Goal: Entertainment & Leisure: Consume media (video, audio)

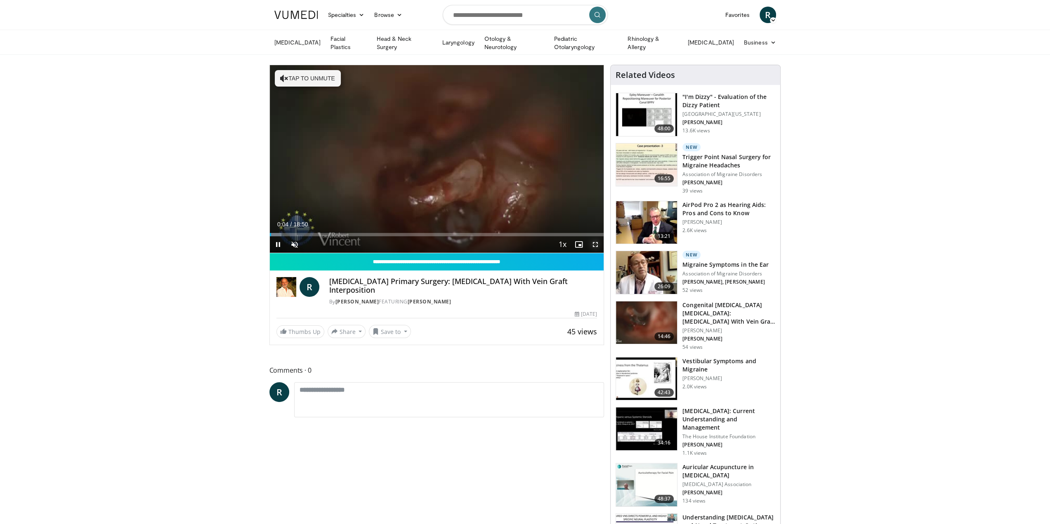
click at [520, 243] on span "Video Player" at bounding box center [595, 244] width 16 height 16
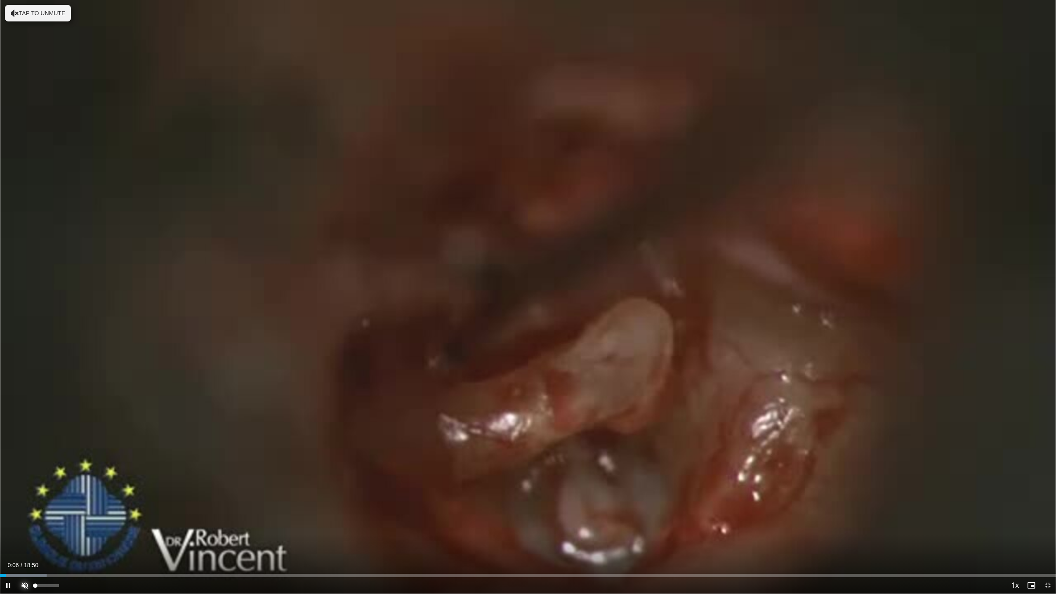
click at [26, 523] on span "Video Player" at bounding box center [24, 585] width 16 height 16
click at [45, 523] on div "Progress Bar" at bounding box center [45, 575] width 1 height 3
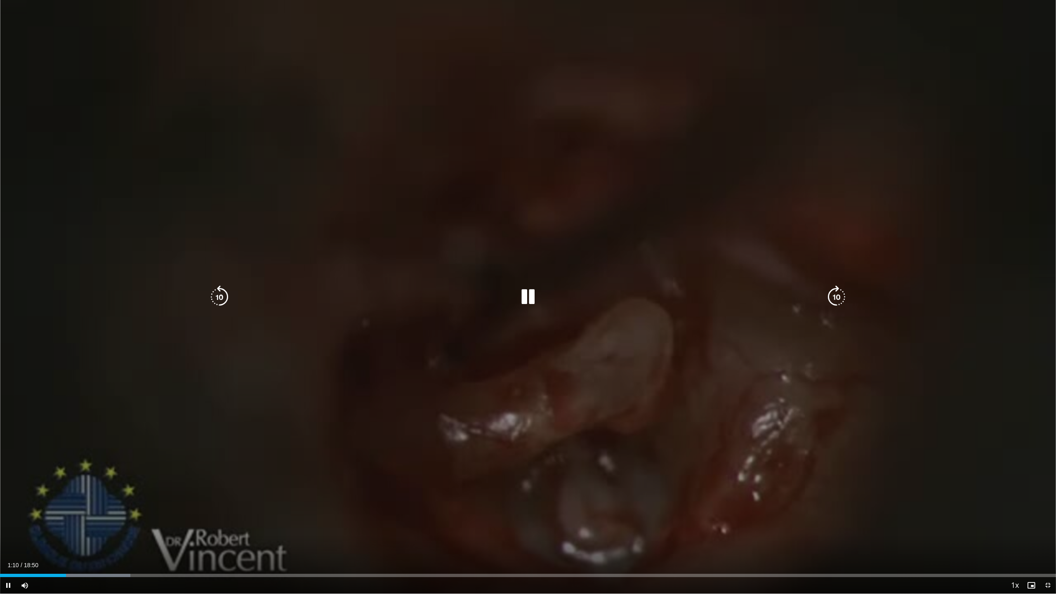
click at [520, 294] on icon "Video Player" at bounding box center [527, 296] width 23 height 23
click at [520, 296] on icon "Video Player" at bounding box center [527, 296] width 23 height 23
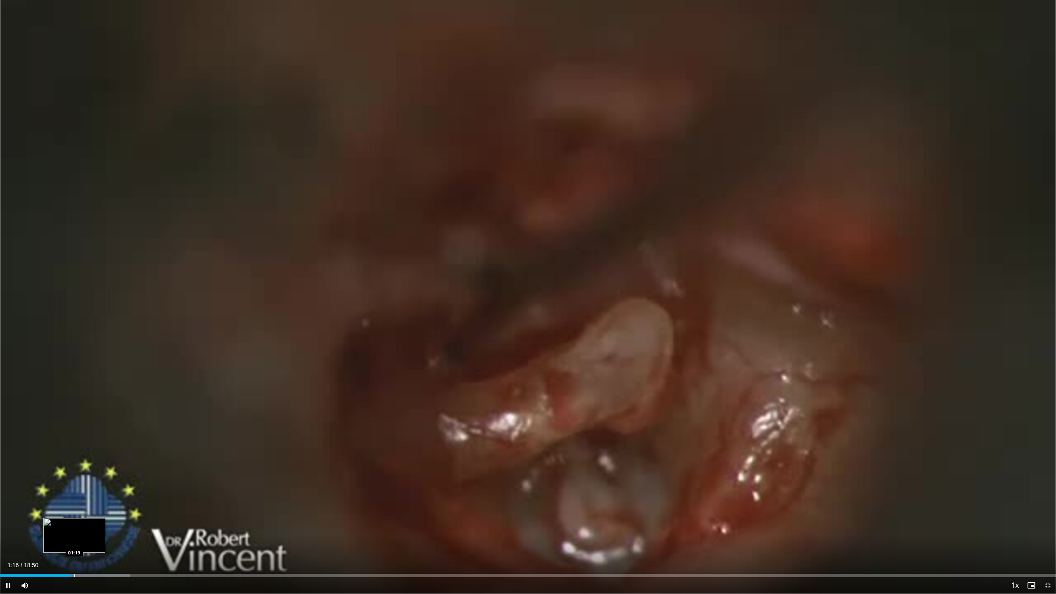
click at [75, 523] on div "Loaded : 12.36% 01:16 01:19" at bounding box center [528, 575] width 1056 height 3
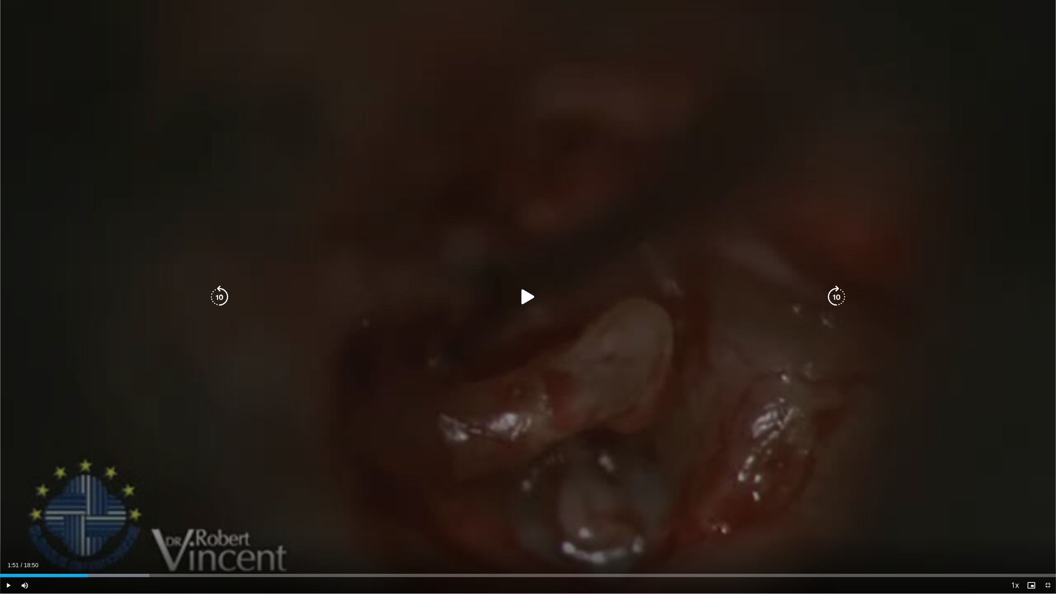
click at [104, 523] on div "Progress Bar" at bounding box center [103, 575] width 91 height 3
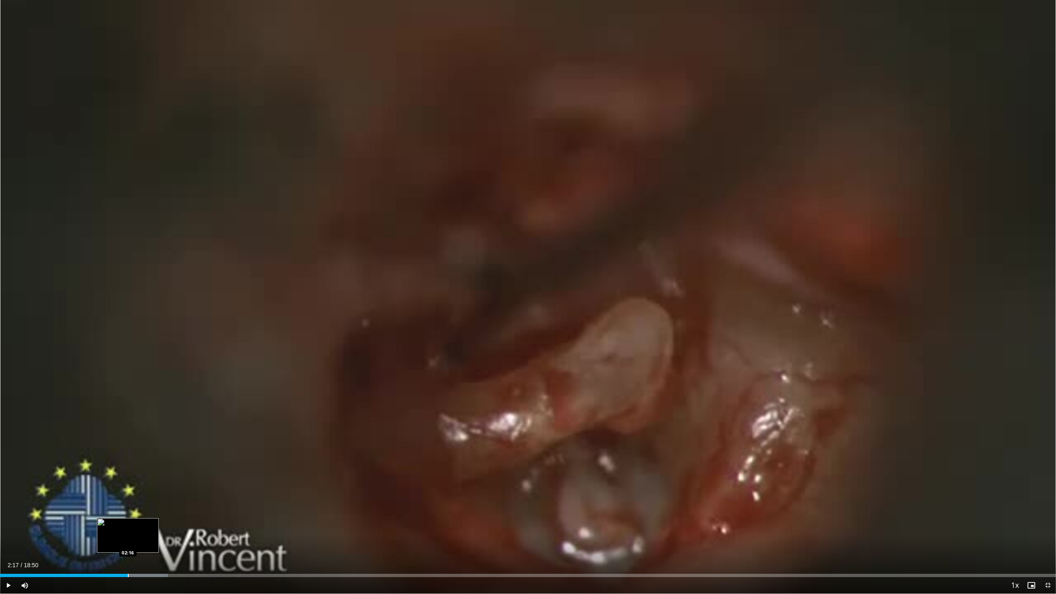
click at [128, 523] on div "Loaded : 15.90% 02:17 02:16" at bounding box center [528, 573] width 1056 height 8
click at [144, 523] on div "Loaded : 17.66% 02:19 02:30" at bounding box center [528, 573] width 1056 height 8
click at [165, 523] on div "Loaded : 19.47% 02:34 02:57" at bounding box center [528, 573] width 1056 height 8
click at [189, 523] on div "Loaded : 22.96% 03:11 03:22" at bounding box center [528, 573] width 1056 height 8
click at [217, 523] on div "Progress Bar" at bounding box center [217, 575] width 1 height 3
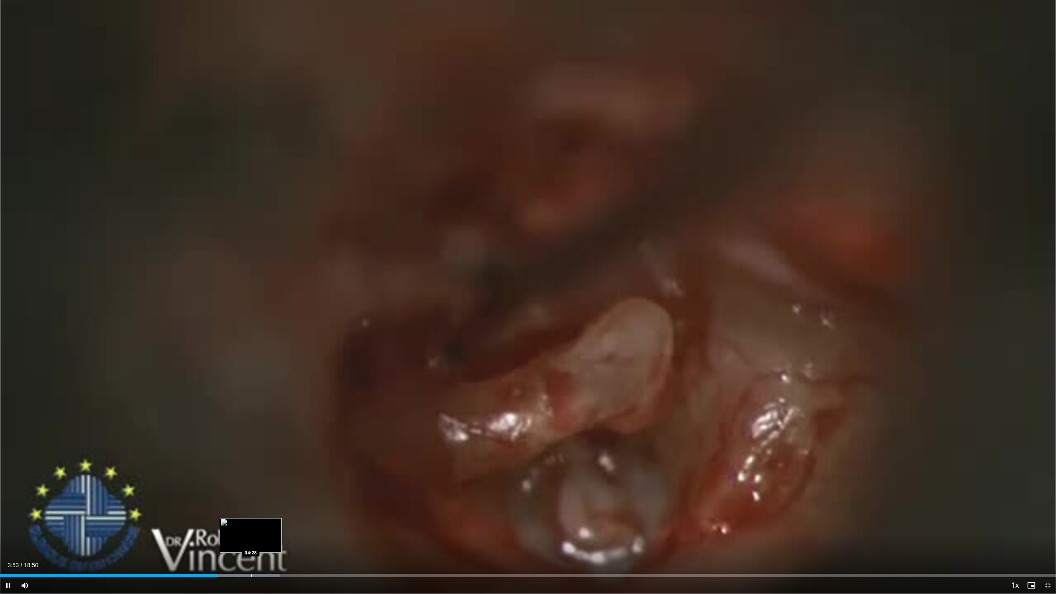
click at [251, 523] on div "Progress Bar" at bounding box center [251, 575] width 1 height 3
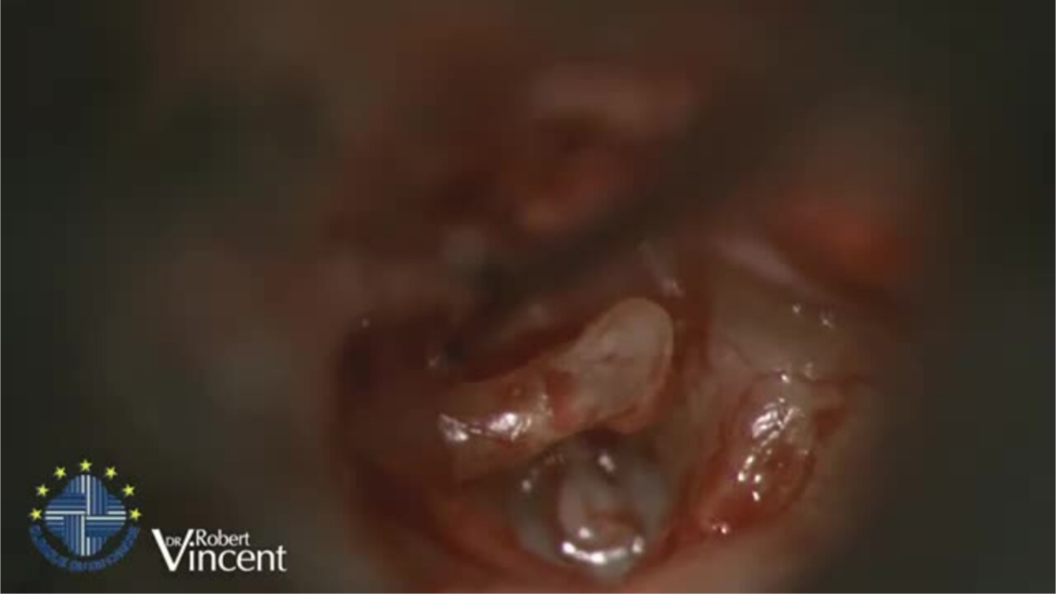
drag, startPoint x: 240, startPoint y: 573, endPoint x: 184, endPoint y: 434, distance: 149.9
click at [184, 434] on div "10 seconds Tap to unmute" at bounding box center [528, 296] width 1056 height 593
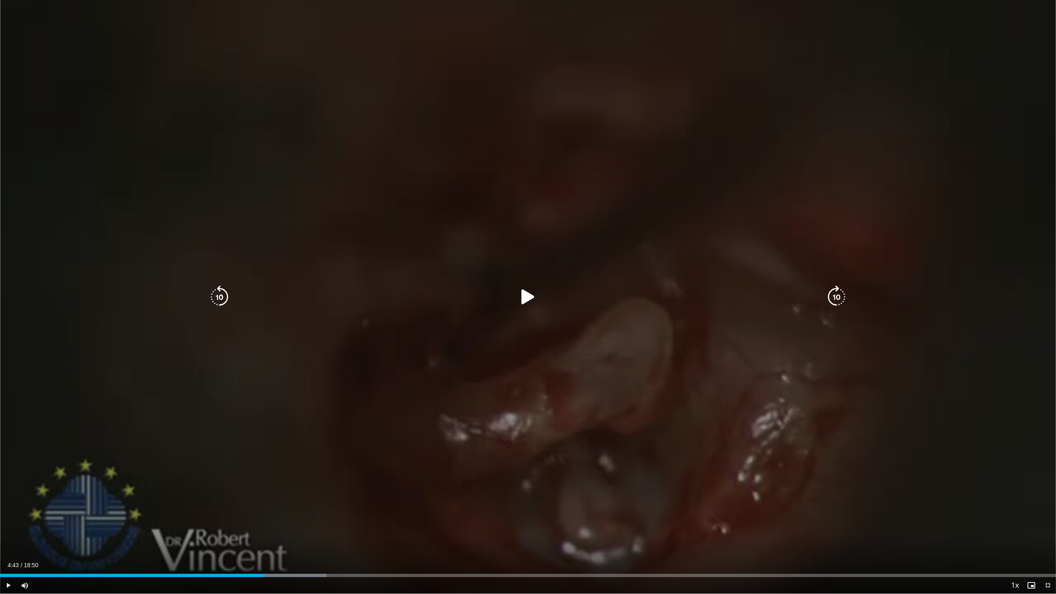
click at [242, 400] on div "10 seconds Tap to unmute" at bounding box center [528, 296] width 1056 height 593
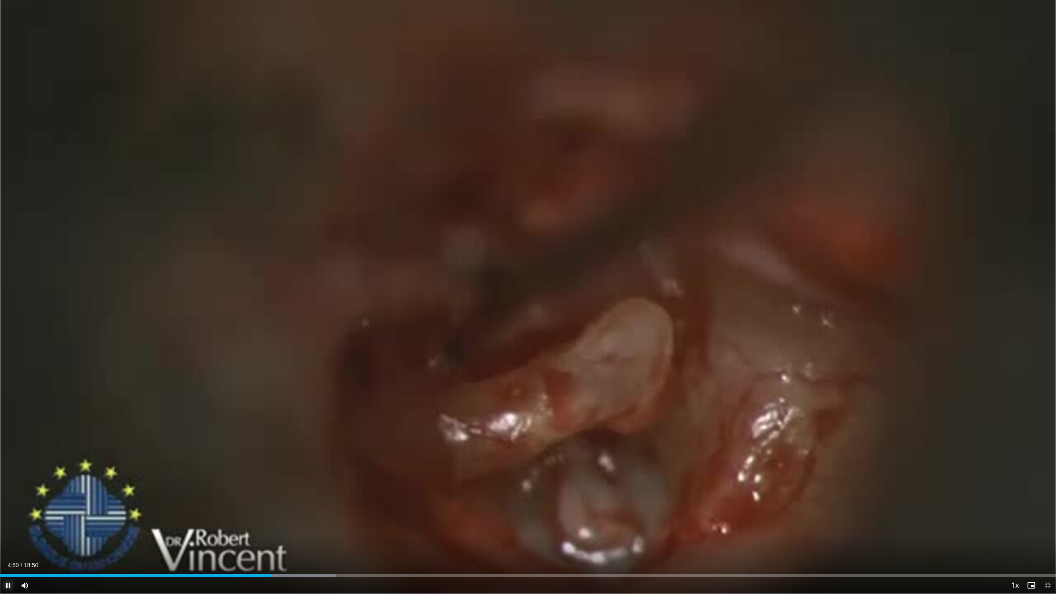
click at [6, 523] on span "Video Player" at bounding box center [8, 585] width 16 height 16
